Goal: Check status: Check status

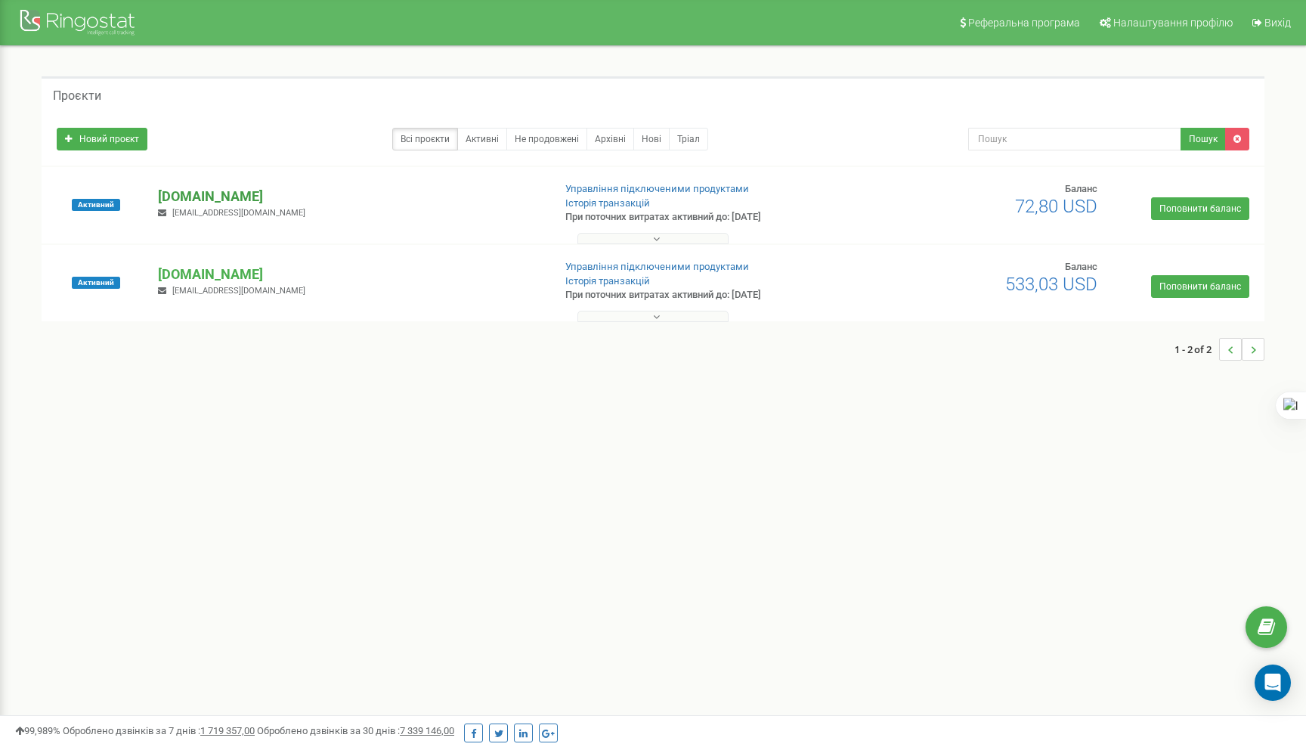
drag, startPoint x: 0, startPoint y: 0, endPoint x: 184, endPoint y: 192, distance: 265.6
click at [184, 192] on p "[DOMAIN_NAME]" at bounding box center [349, 197] width 382 height 20
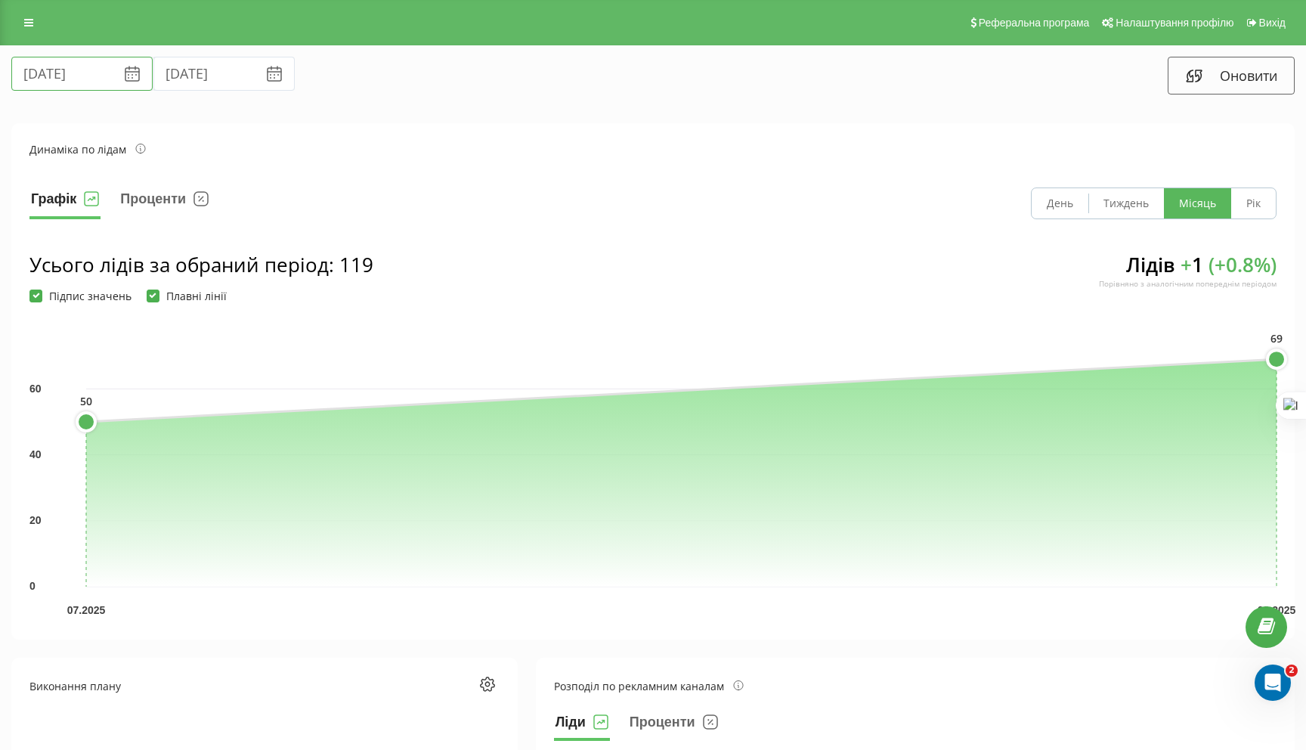
click at [58, 70] on input "[DATE]" at bounding box center [81, 74] width 141 height 34
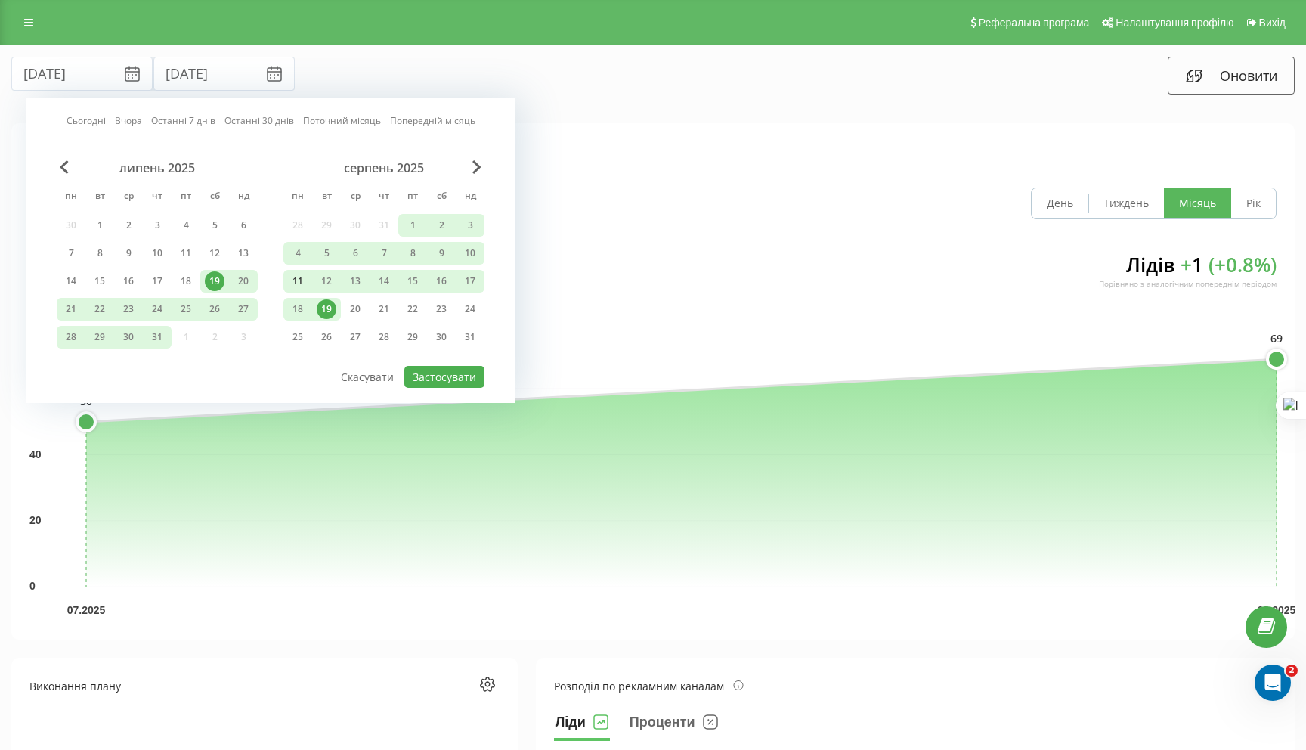
click at [293, 282] on div "11" at bounding box center [298, 281] width 20 height 20
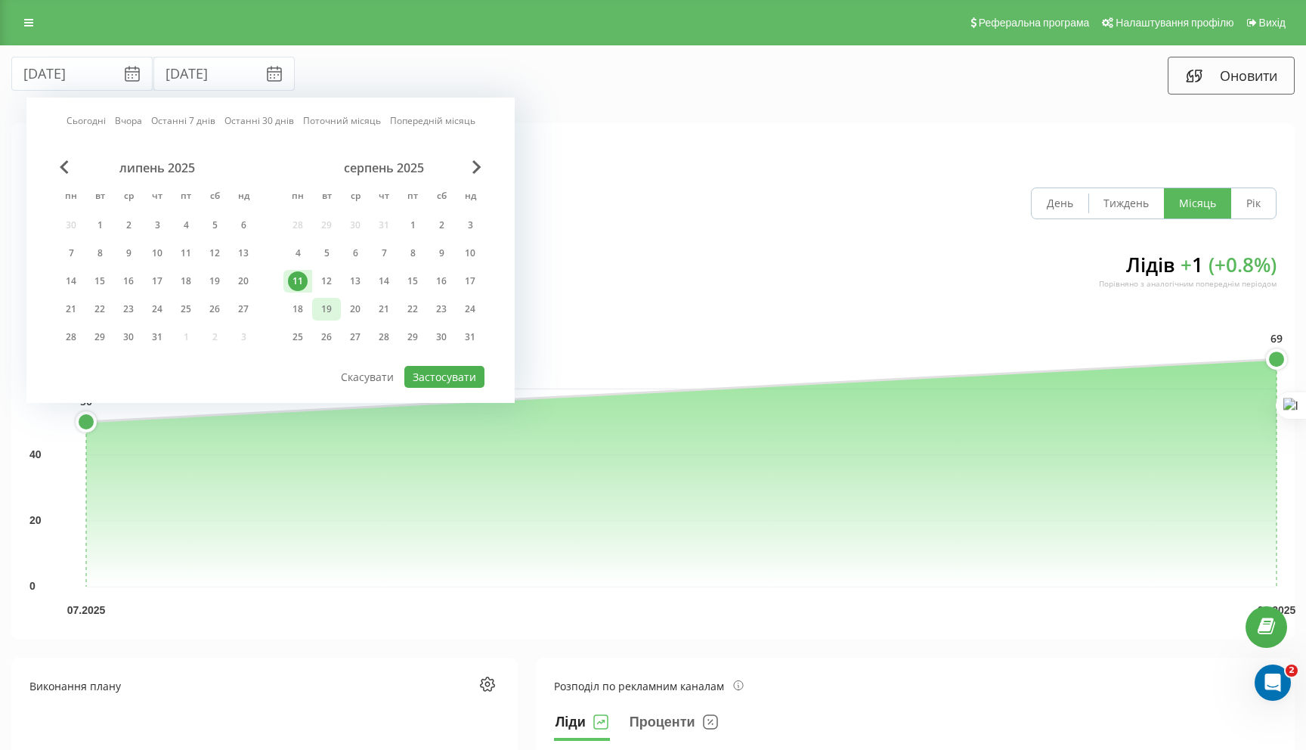
click at [336, 305] on div "19" at bounding box center [326, 309] width 29 height 23
click at [449, 366] on button "Застосувати" at bounding box center [444, 377] width 80 height 22
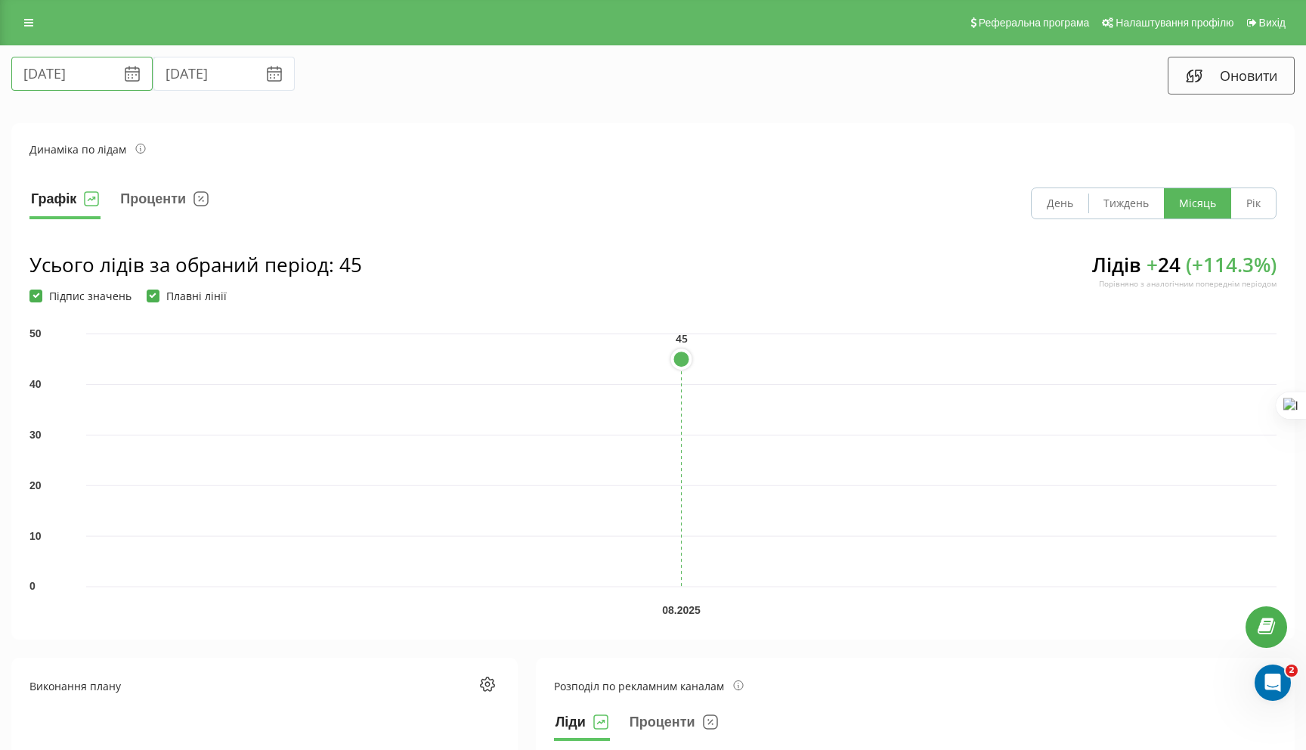
click at [56, 74] on input "11.08.2025" at bounding box center [81, 74] width 141 height 34
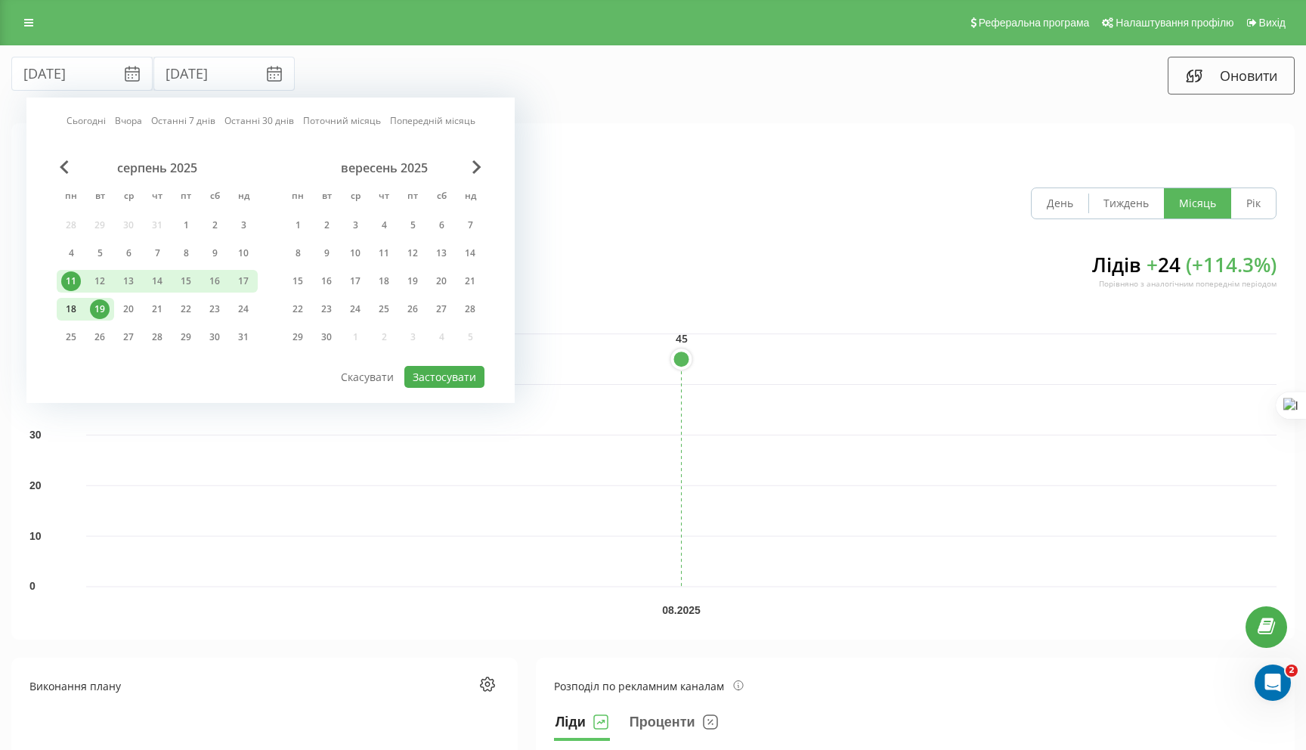
click at [66, 308] on div "18" at bounding box center [71, 309] width 20 height 20
click at [95, 309] on div "19" at bounding box center [100, 309] width 20 height 20
click at [438, 376] on button "Застосувати" at bounding box center [444, 377] width 80 height 22
type input "18.08.2025"
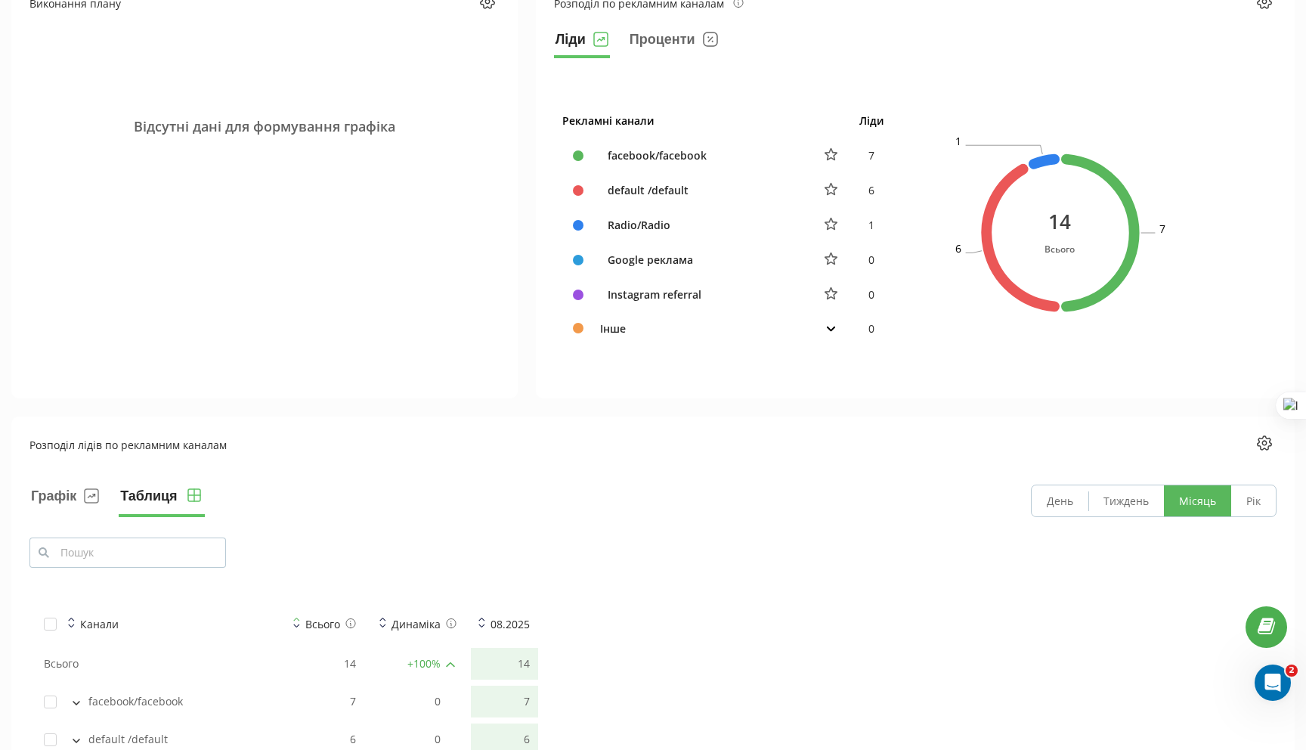
scroll to position [694, 0]
